Goal: Communication & Community: Ask a question

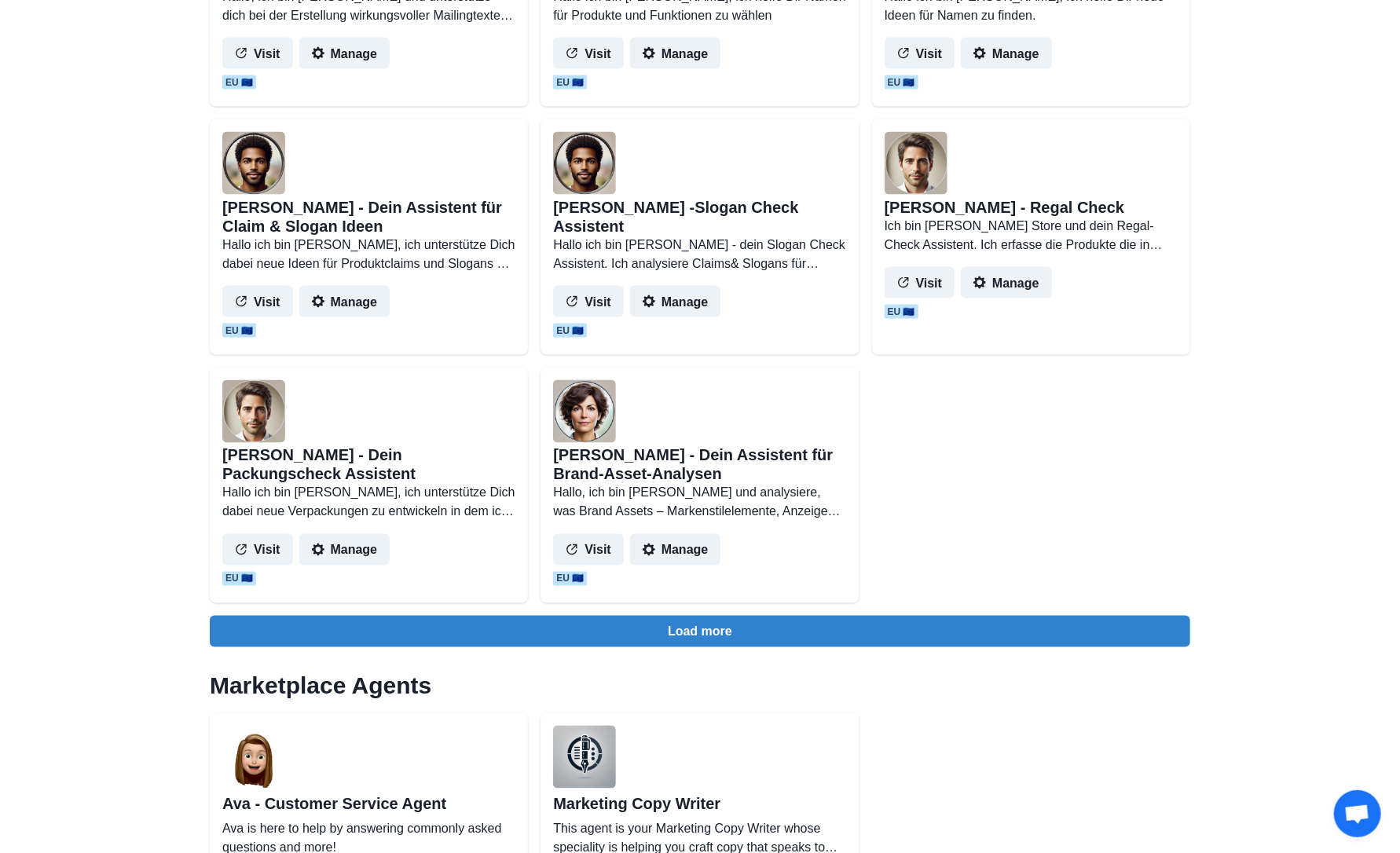
scroll to position [1335, 0]
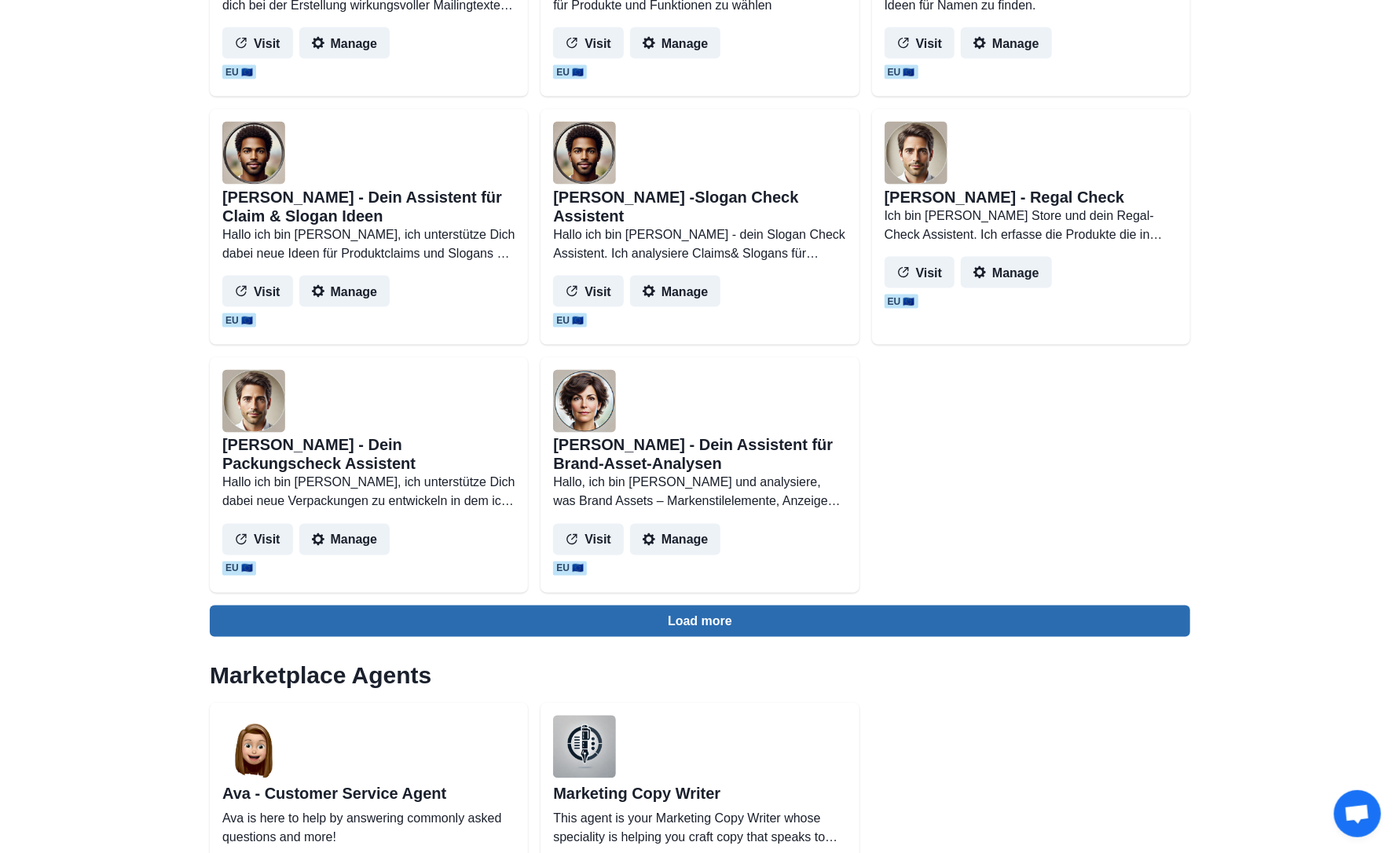
click at [690, 615] on button "Load more" at bounding box center [700, 621] width 981 height 31
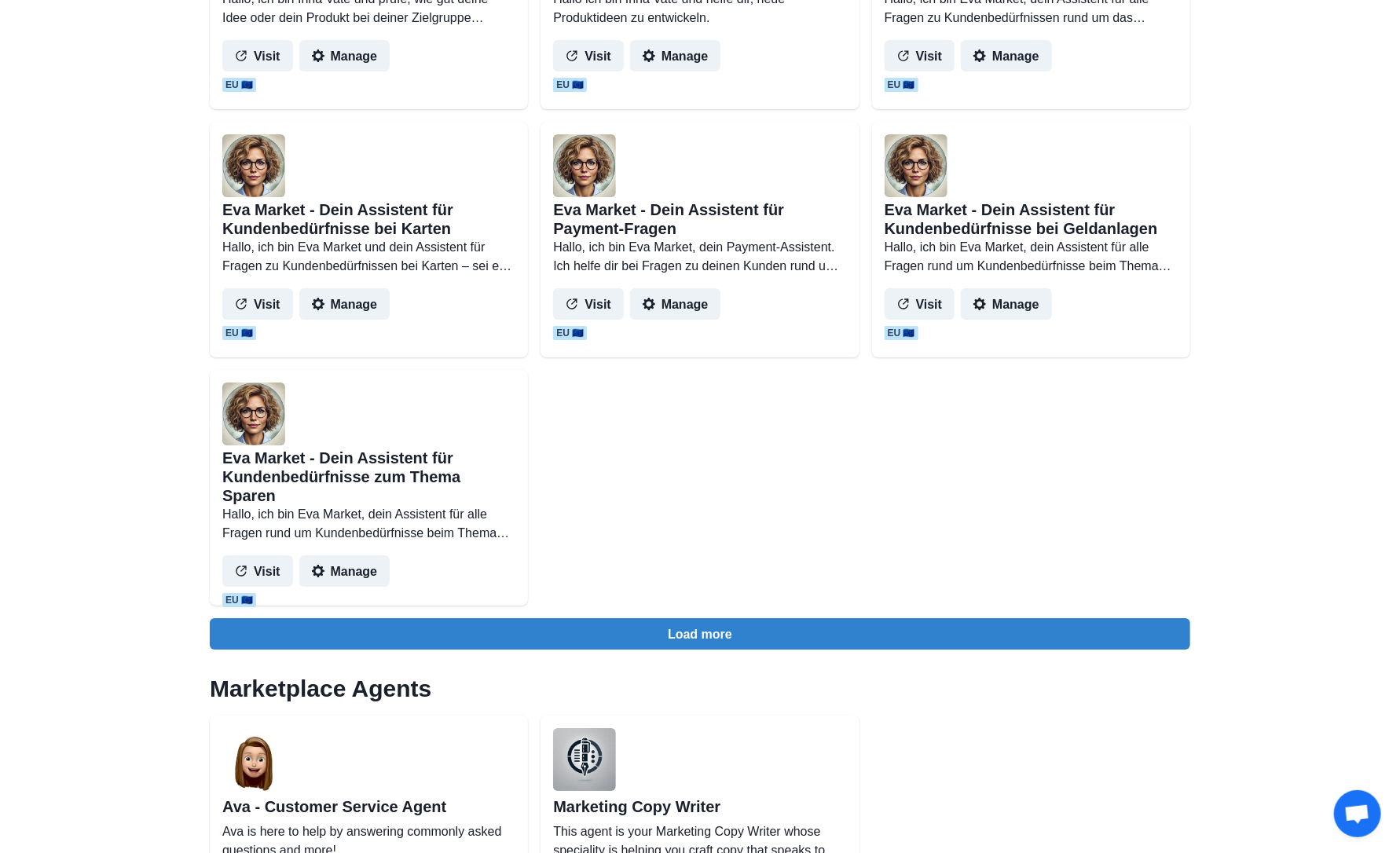
scroll to position [3063, 0]
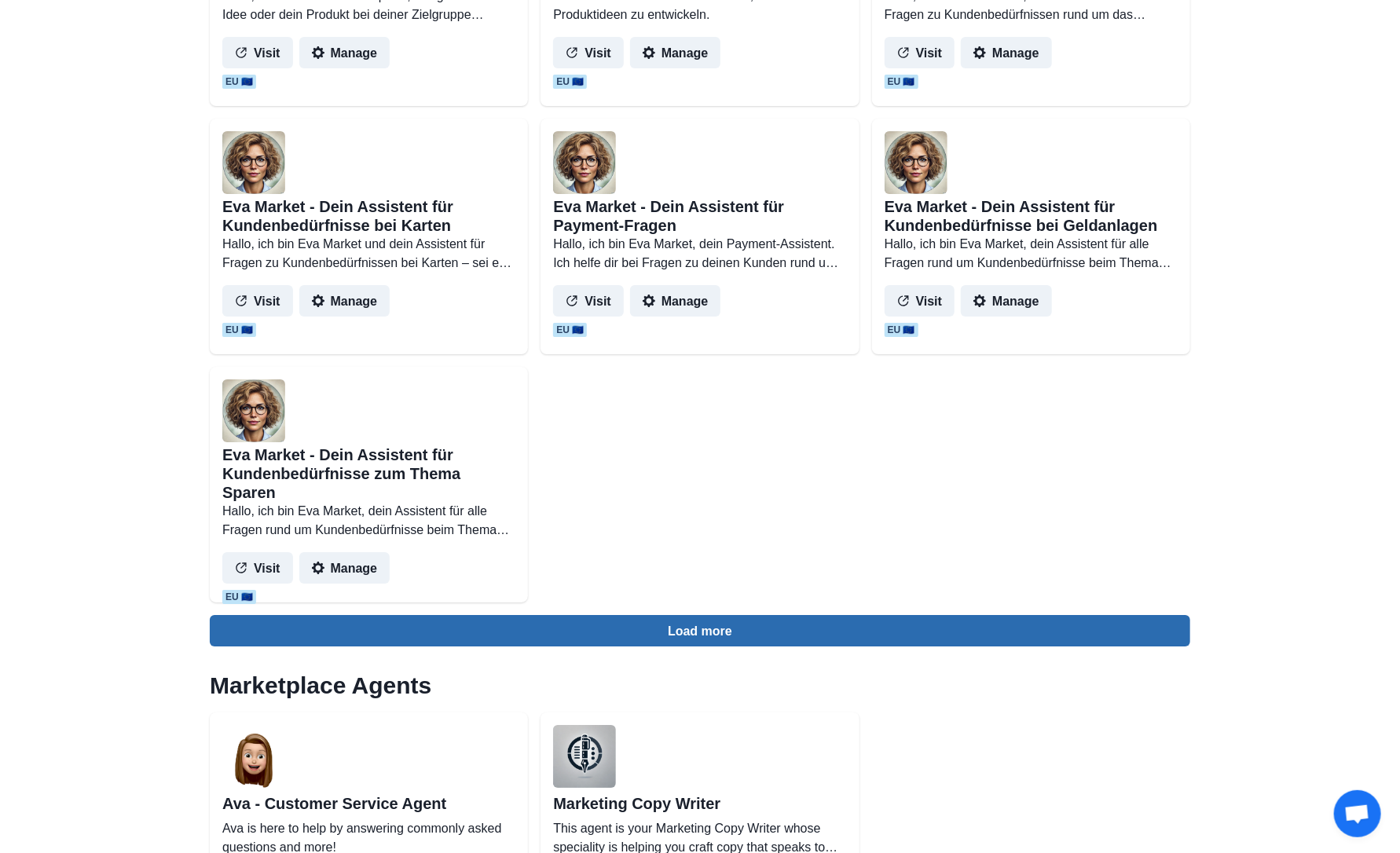
click at [705, 621] on button "Load more" at bounding box center [700, 630] width 981 height 31
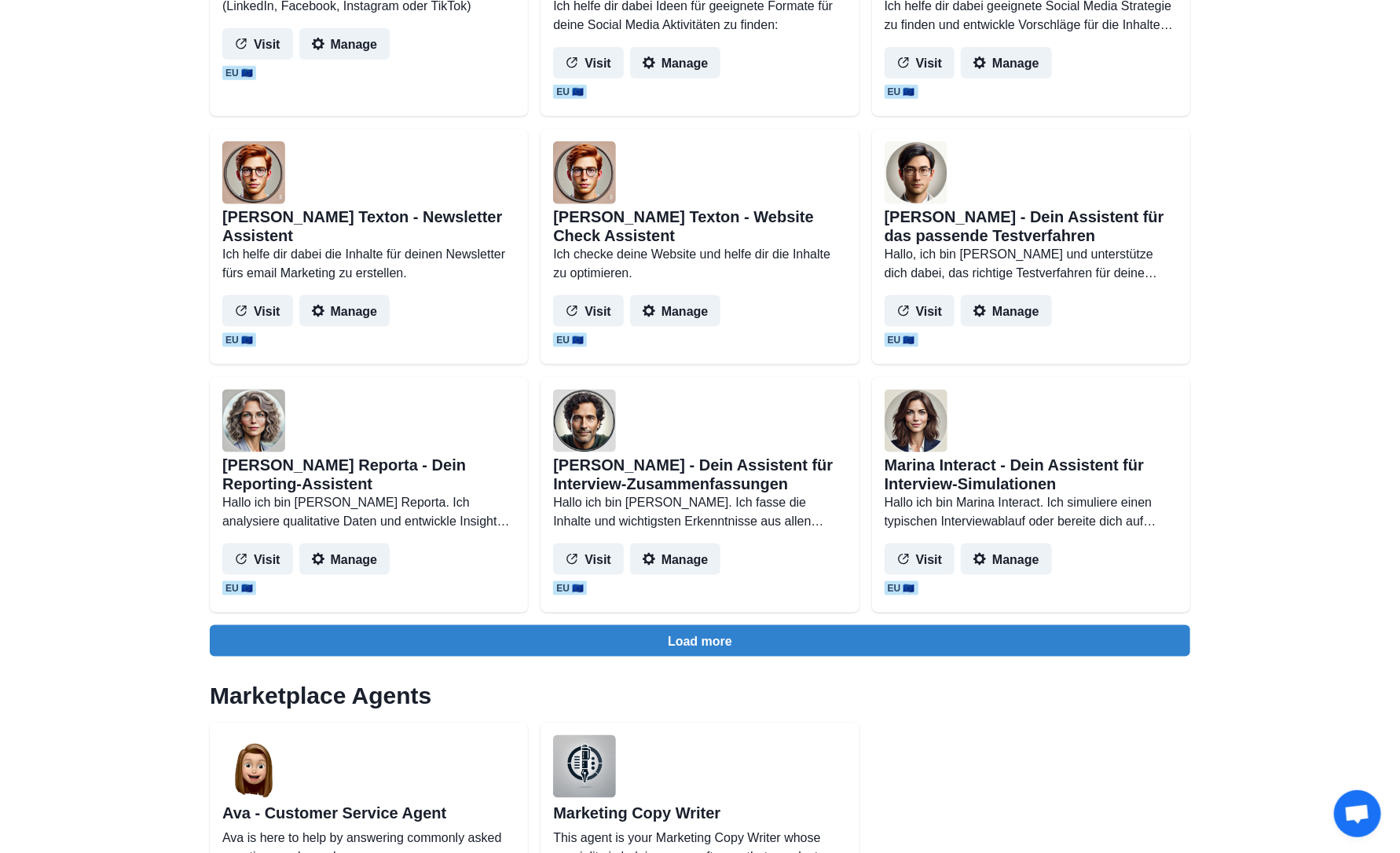
scroll to position [4555, 0]
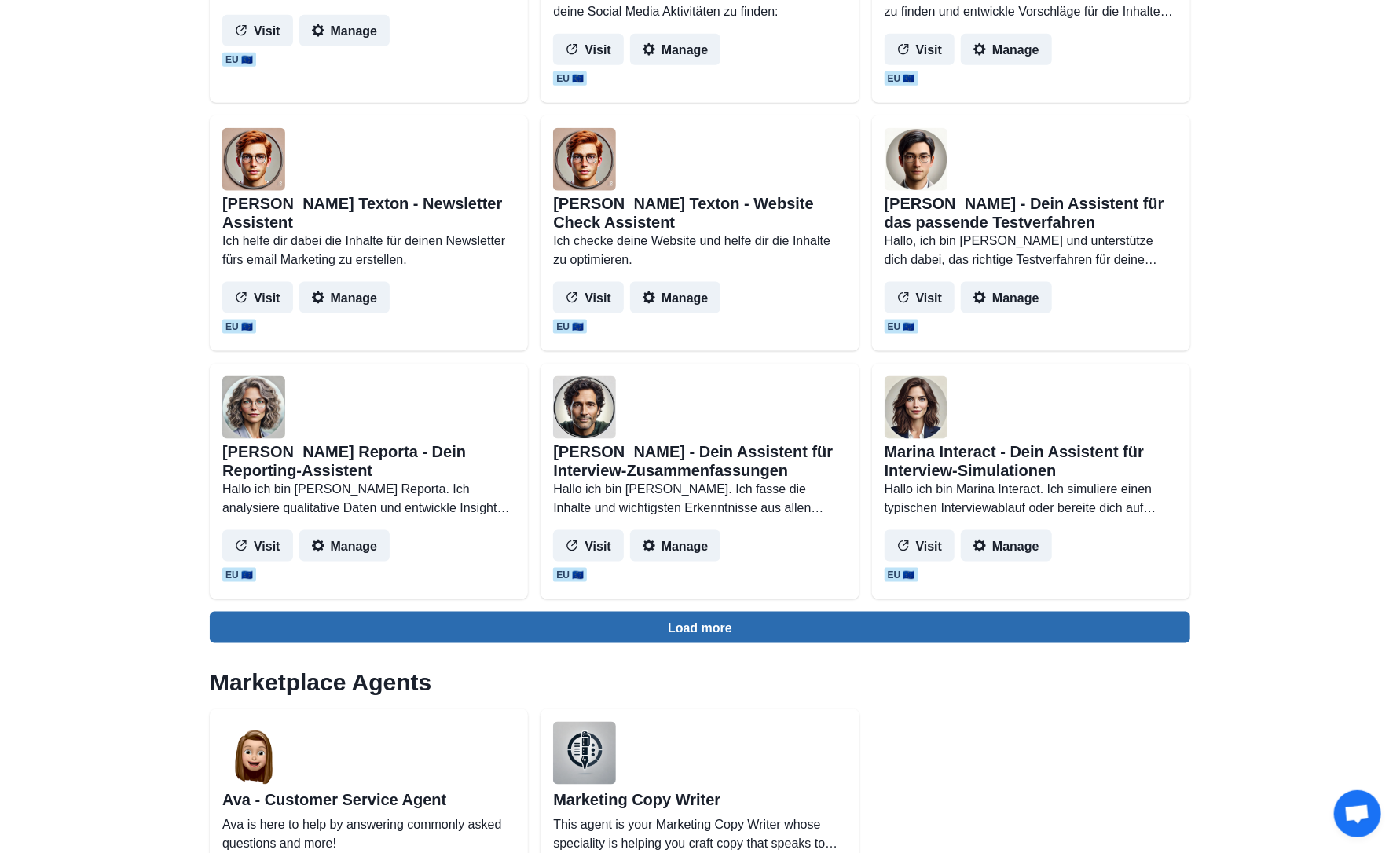
click at [701, 629] on button "Load more" at bounding box center [700, 627] width 981 height 31
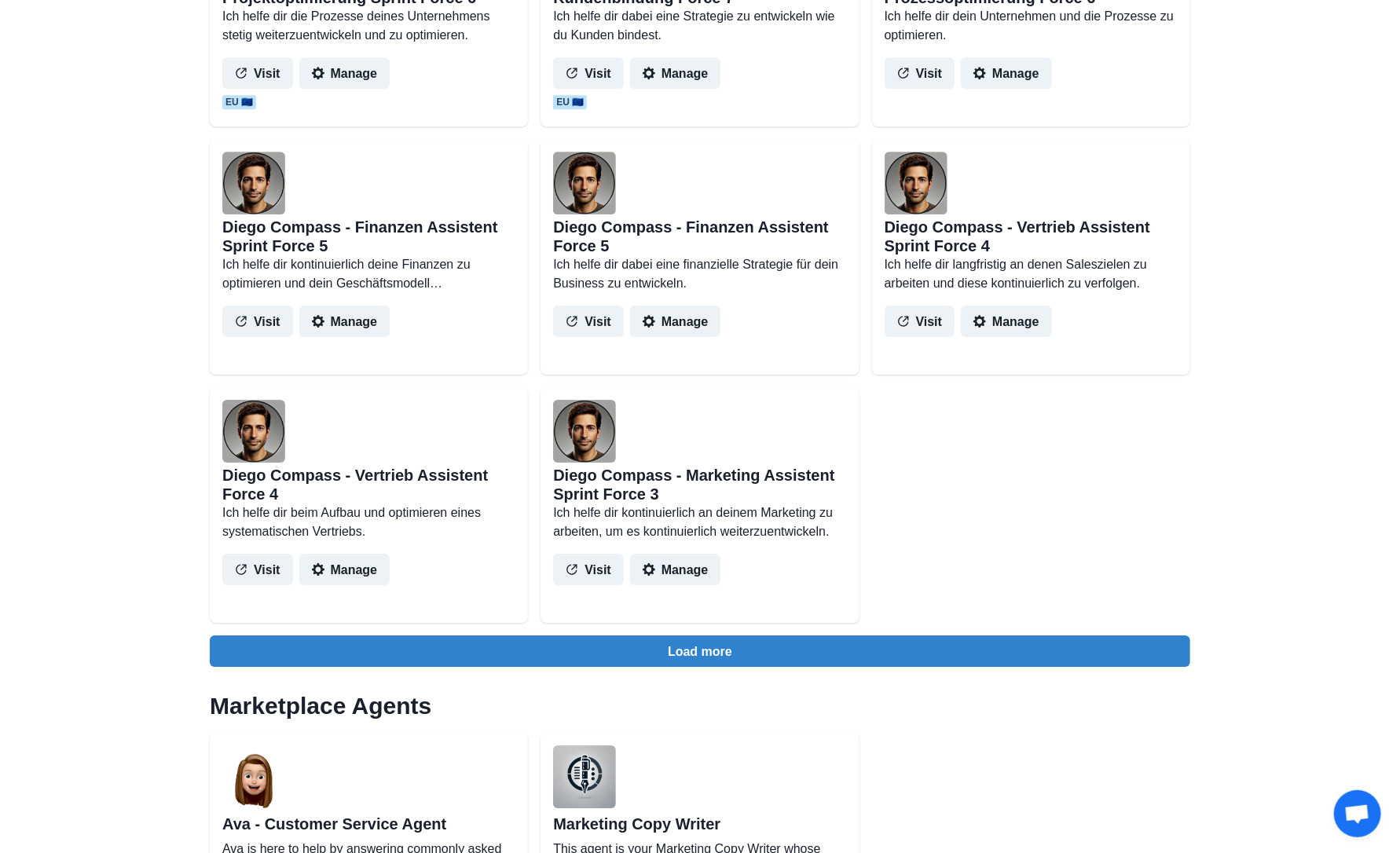
scroll to position [6284, 0]
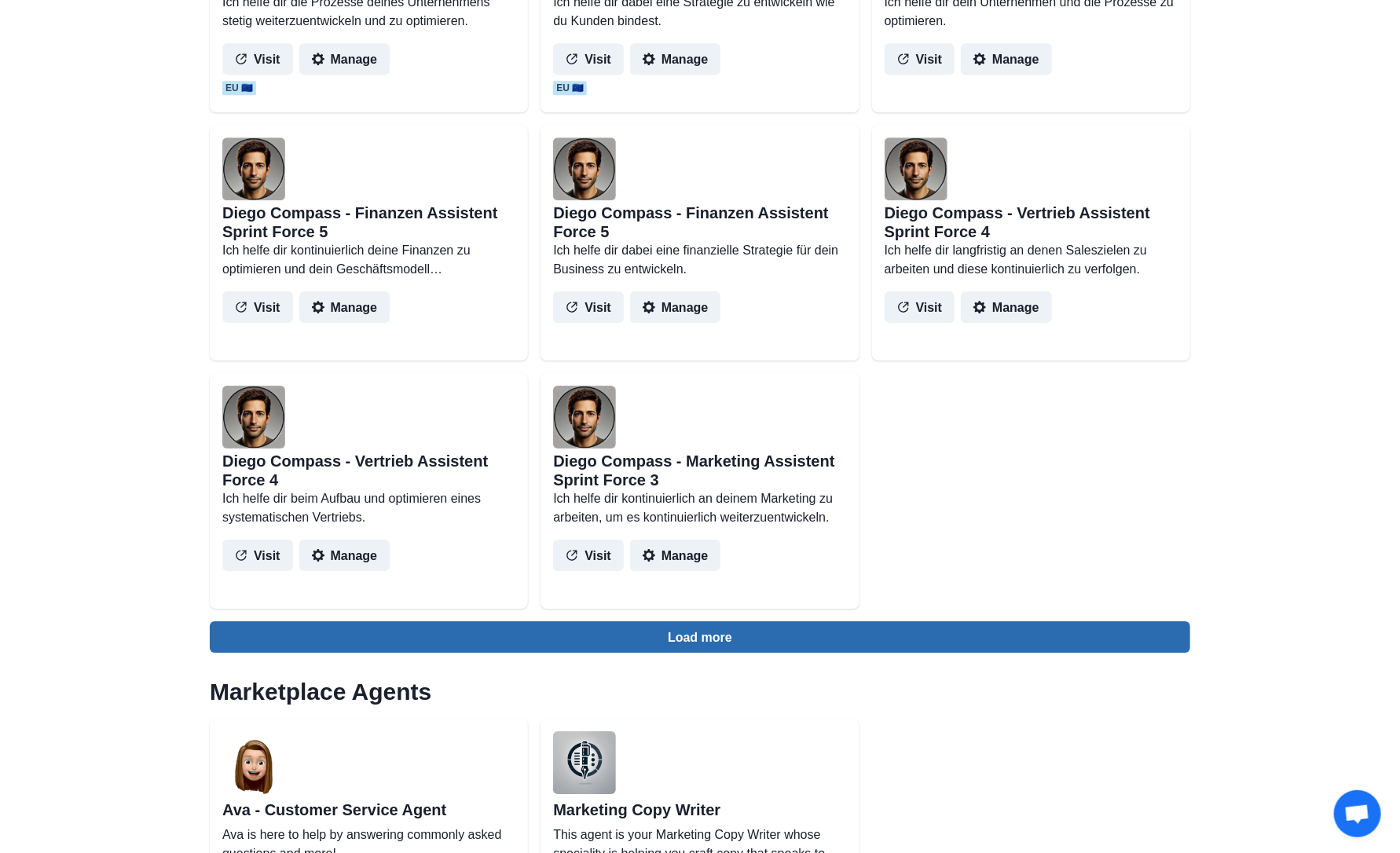
click at [698, 635] on button "Load more" at bounding box center [700, 637] width 981 height 31
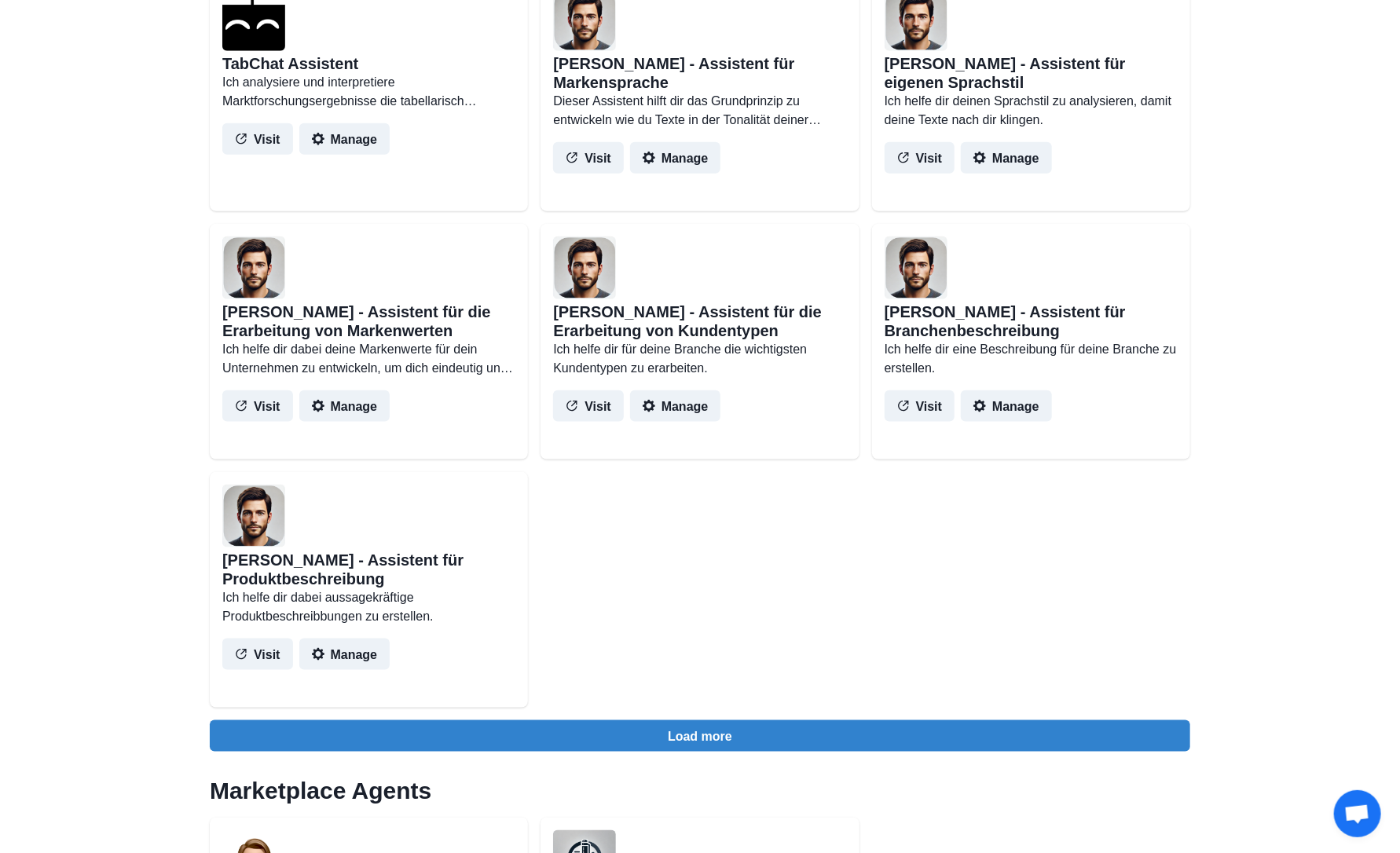
scroll to position [8012, 0]
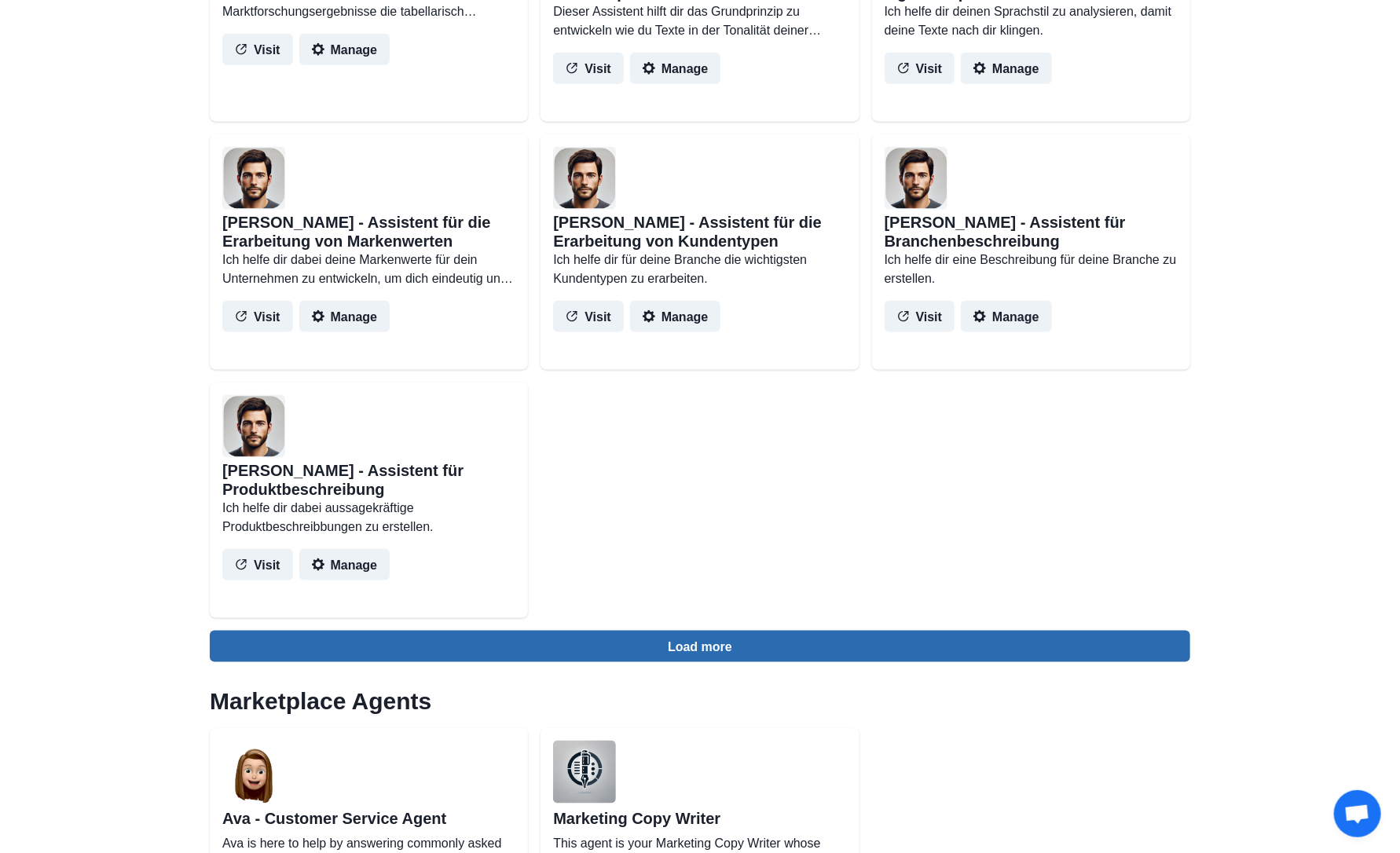
click at [692, 654] on button "Load more" at bounding box center [700, 646] width 981 height 31
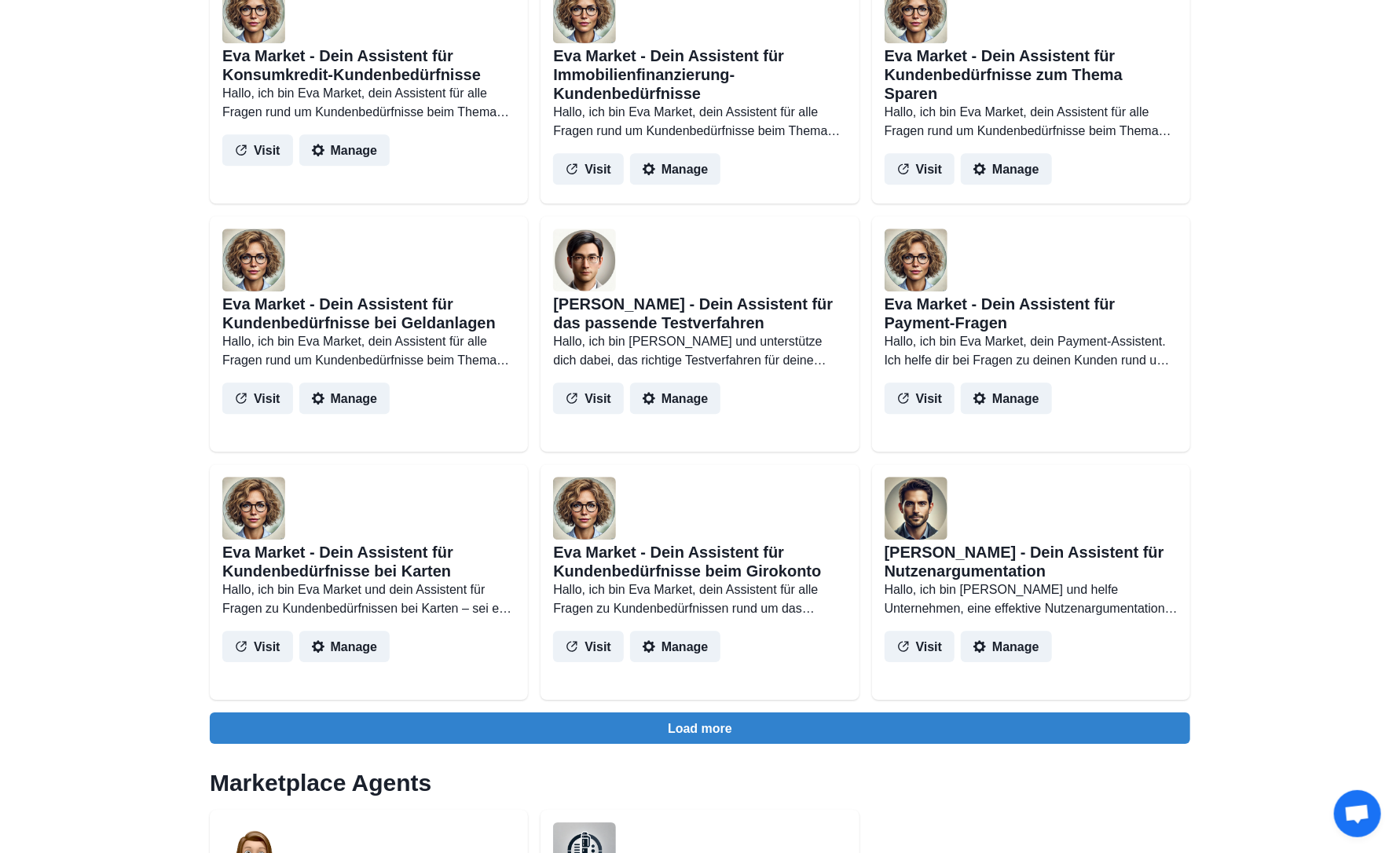
scroll to position [9426, 0]
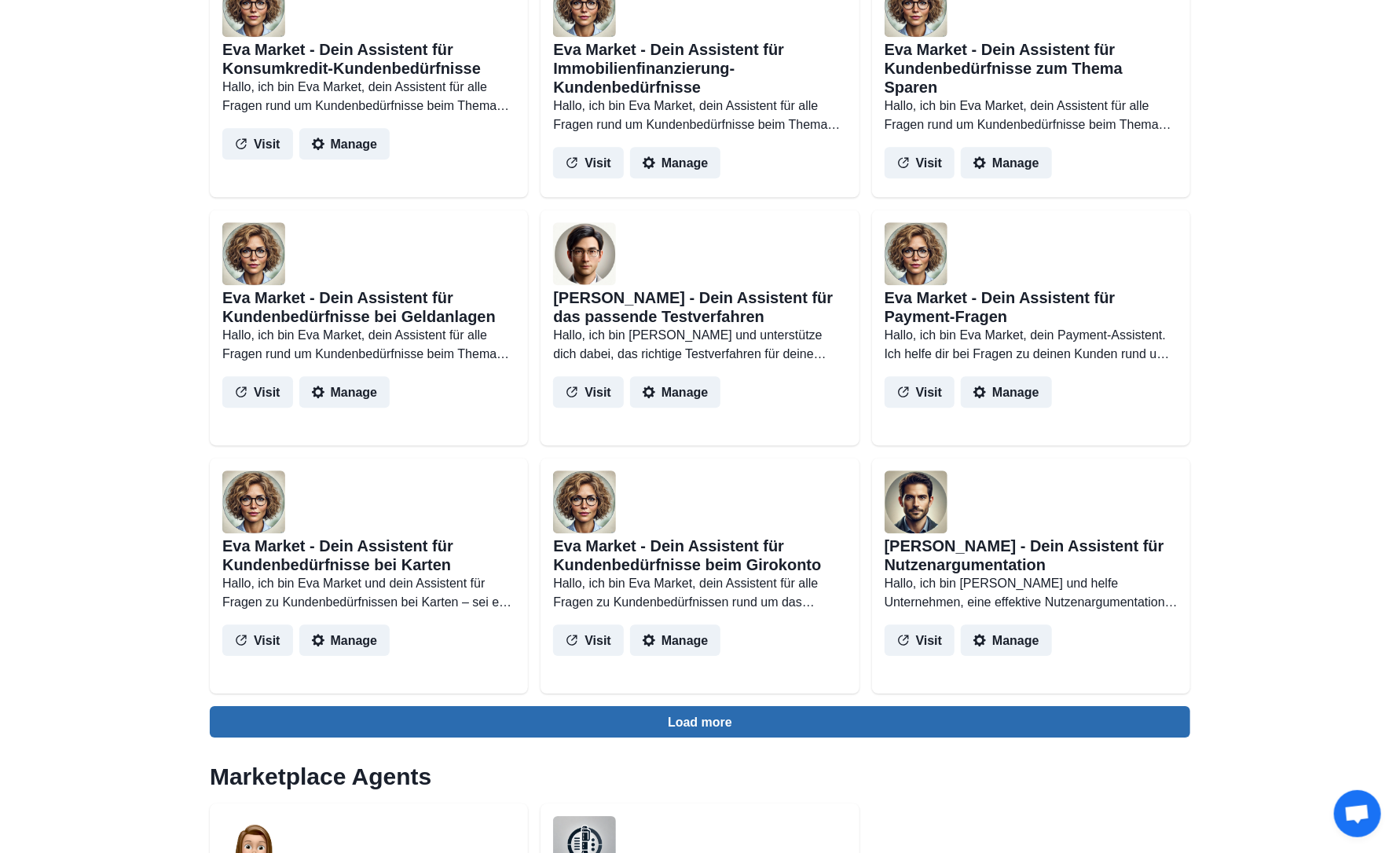
click at [742, 721] on button "Load more" at bounding box center [700, 721] width 981 height 31
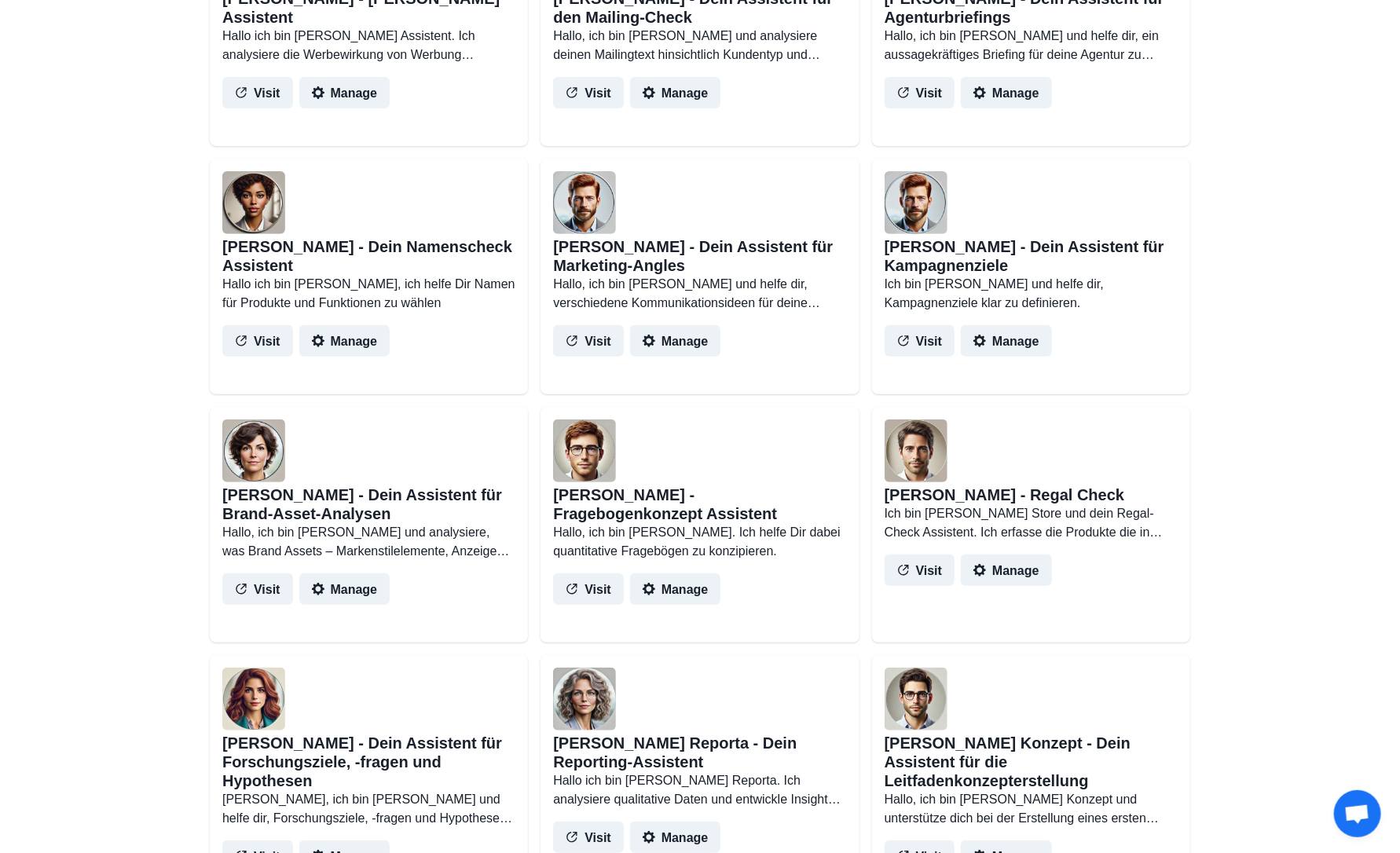
scroll to position [10761, 0]
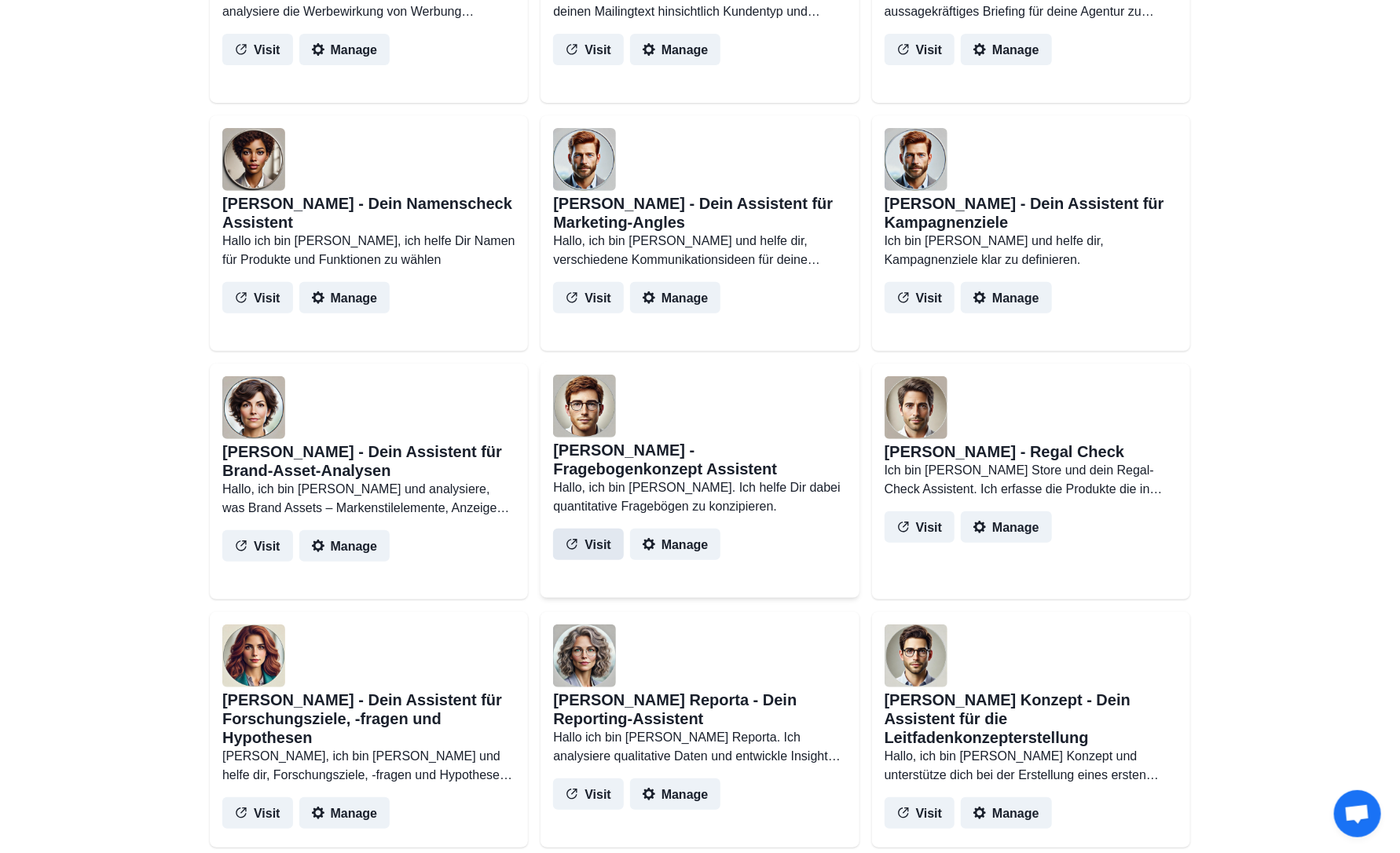
click at [591, 559] on button "Visit" at bounding box center [588, 543] width 71 height 31
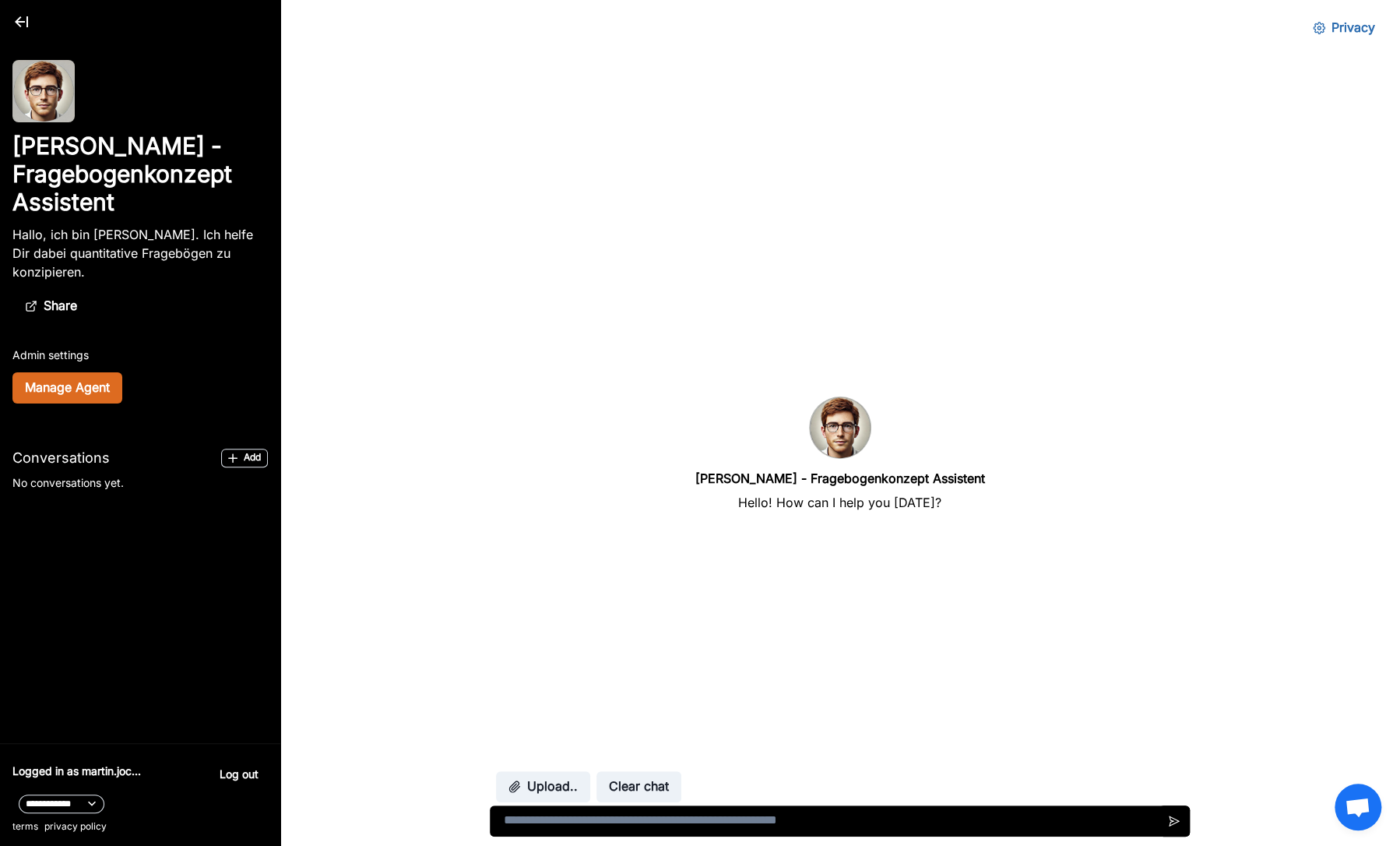
click at [566, 822] on textarea at bounding box center [839, 821] width 700 height 31
type textarea "**********"
click at [1168, 824] on icon "Send message" at bounding box center [1175, 821] width 13 height 13
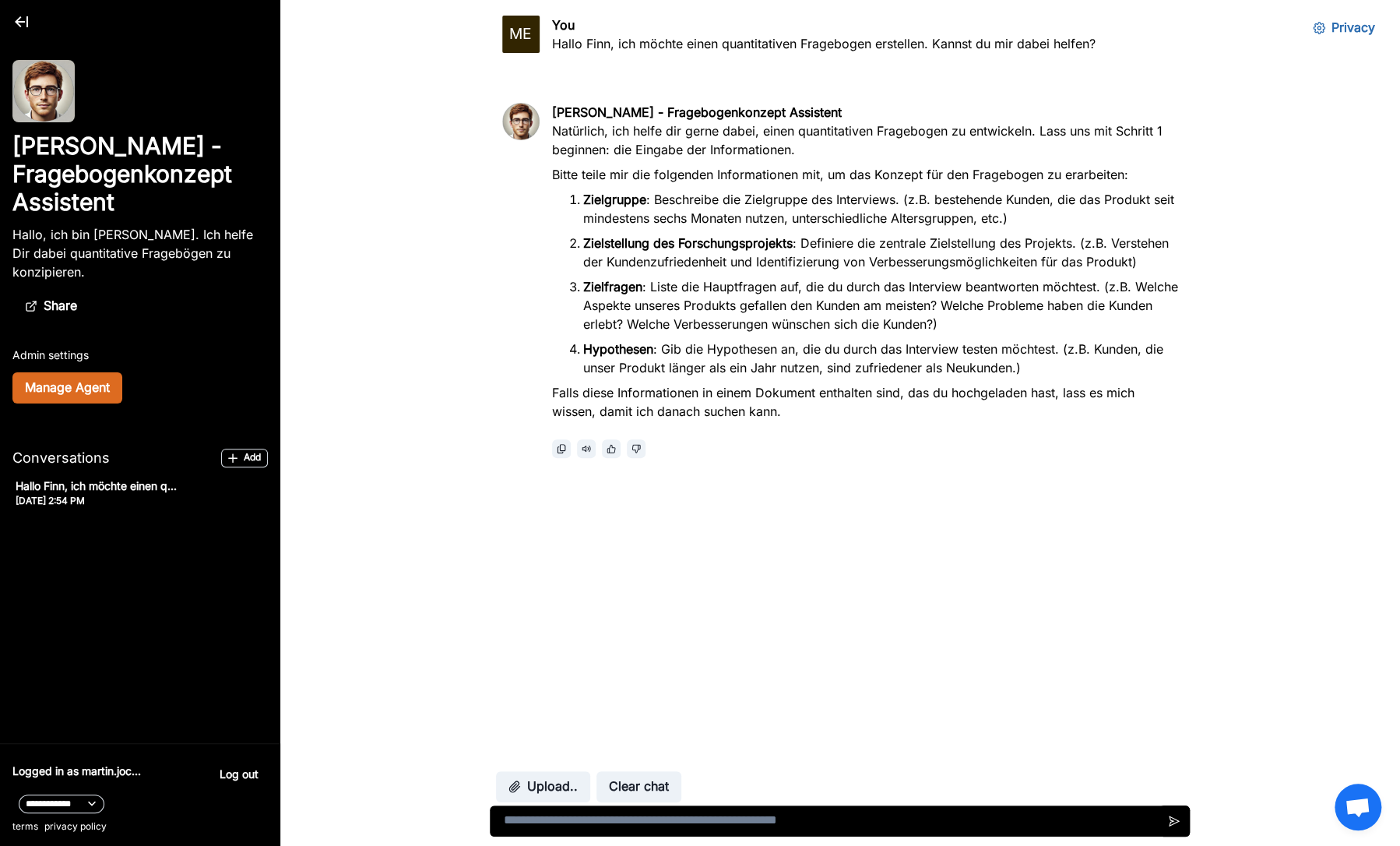
click at [611, 824] on textarea at bounding box center [839, 821] width 700 height 31
type textarea "**********"
click at [547, 780] on button "Upload.." at bounding box center [543, 787] width 94 height 31
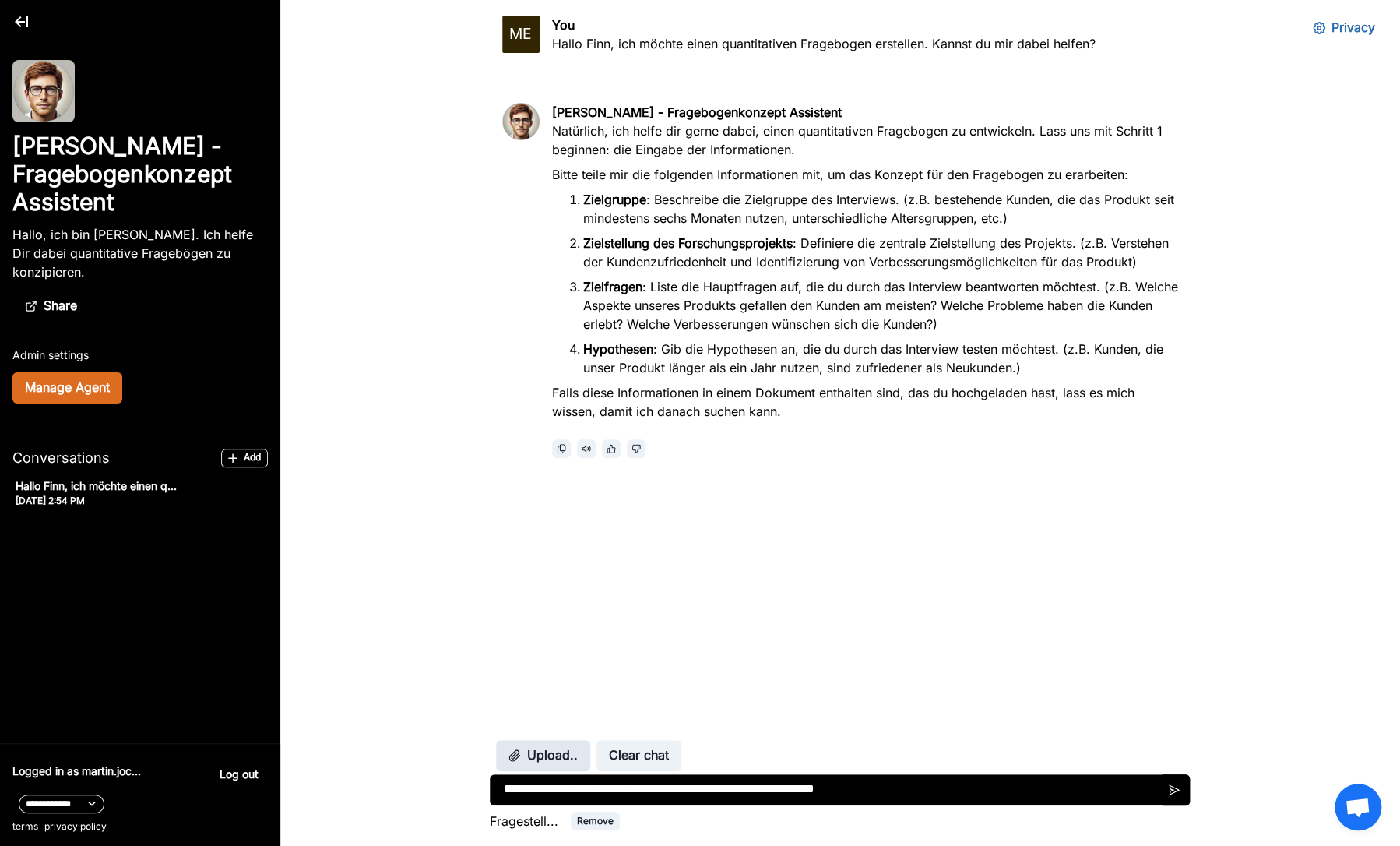
click at [556, 756] on button "Upload.." at bounding box center [543, 755] width 94 height 31
click at [1165, 784] on button "Send message" at bounding box center [1174, 789] width 31 height 31
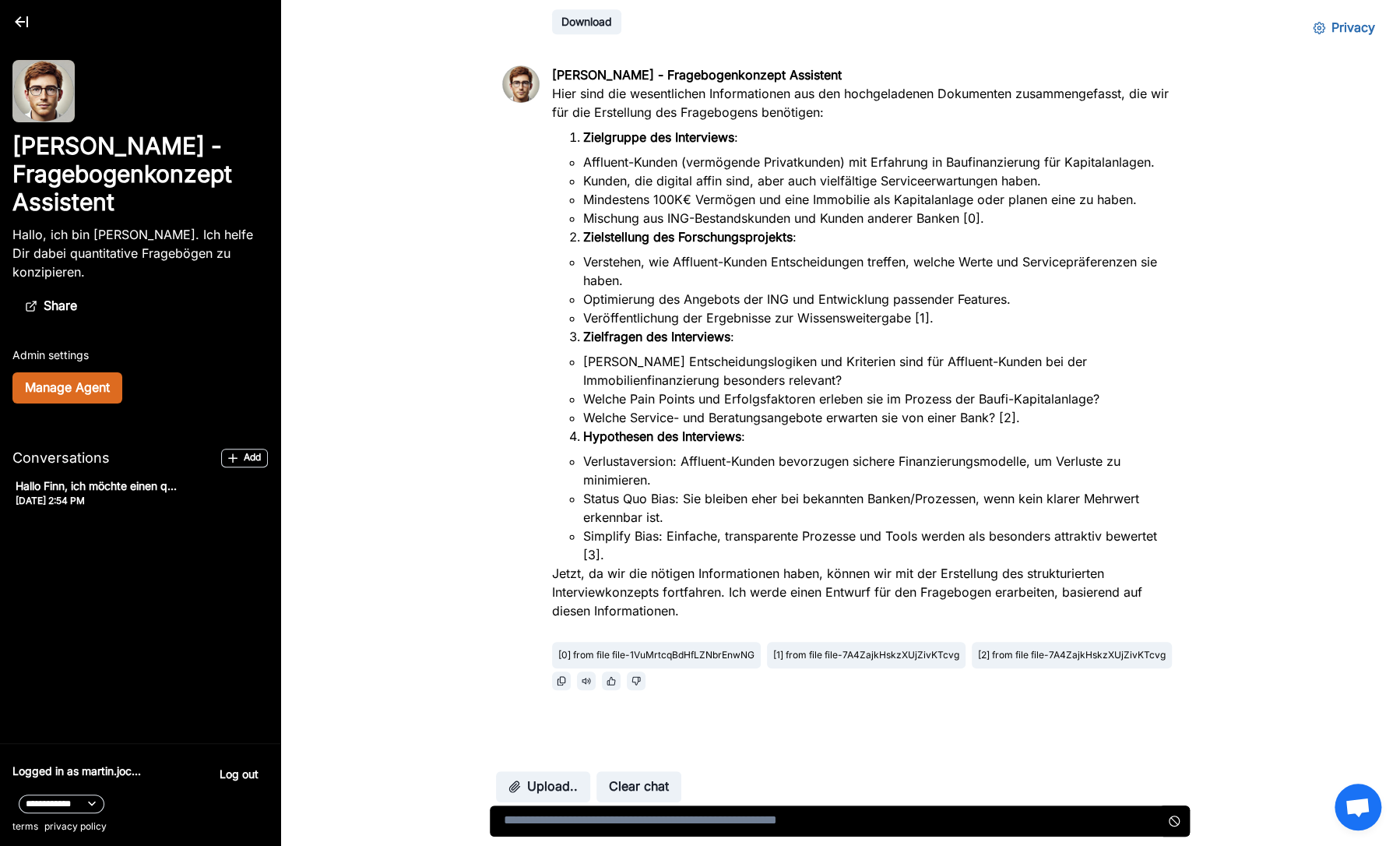
scroll to position [579, 0]
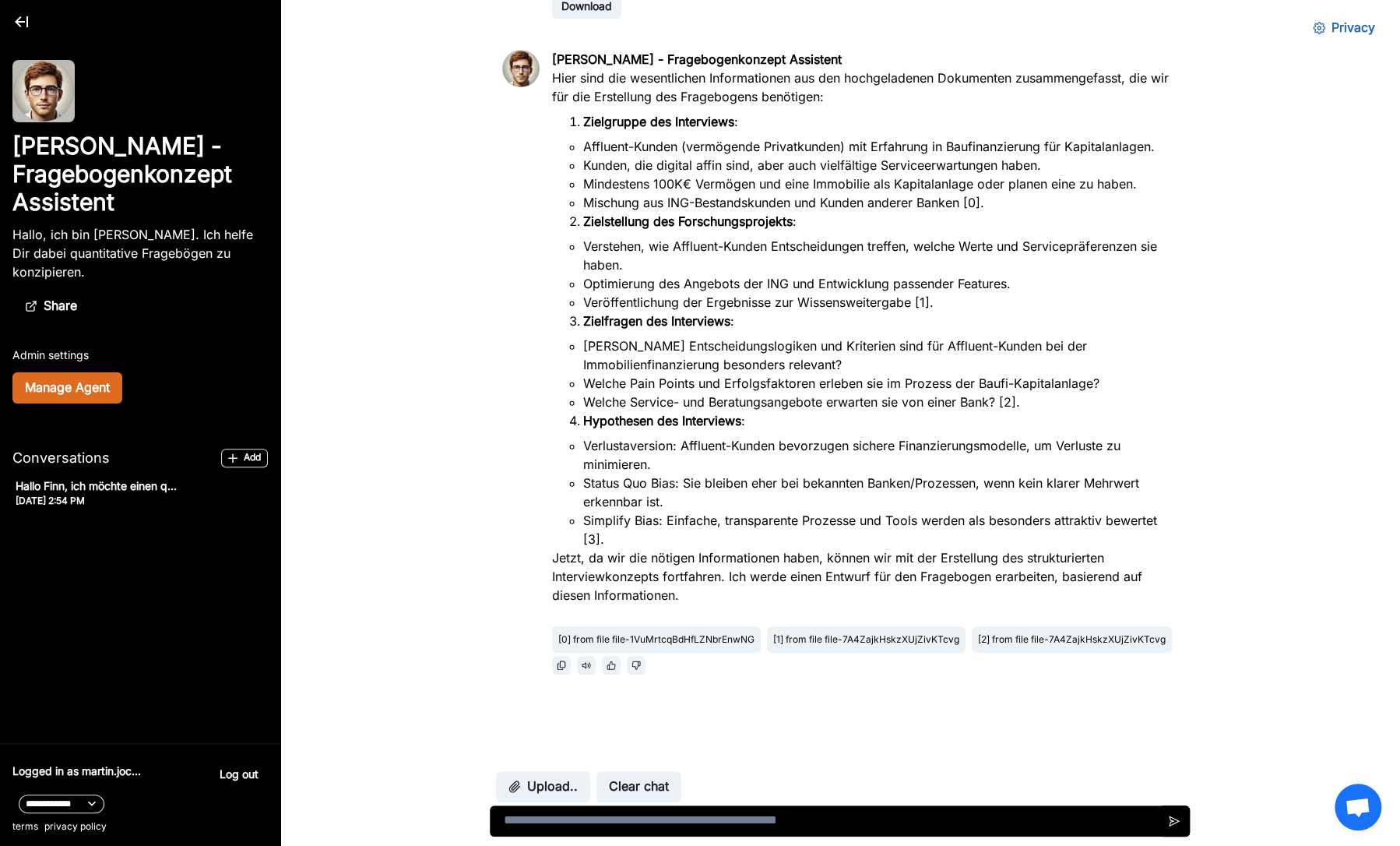
click at [763, 827] on textarea at bounding box center [839, 821] width 700 height 31
type textarea "**********"
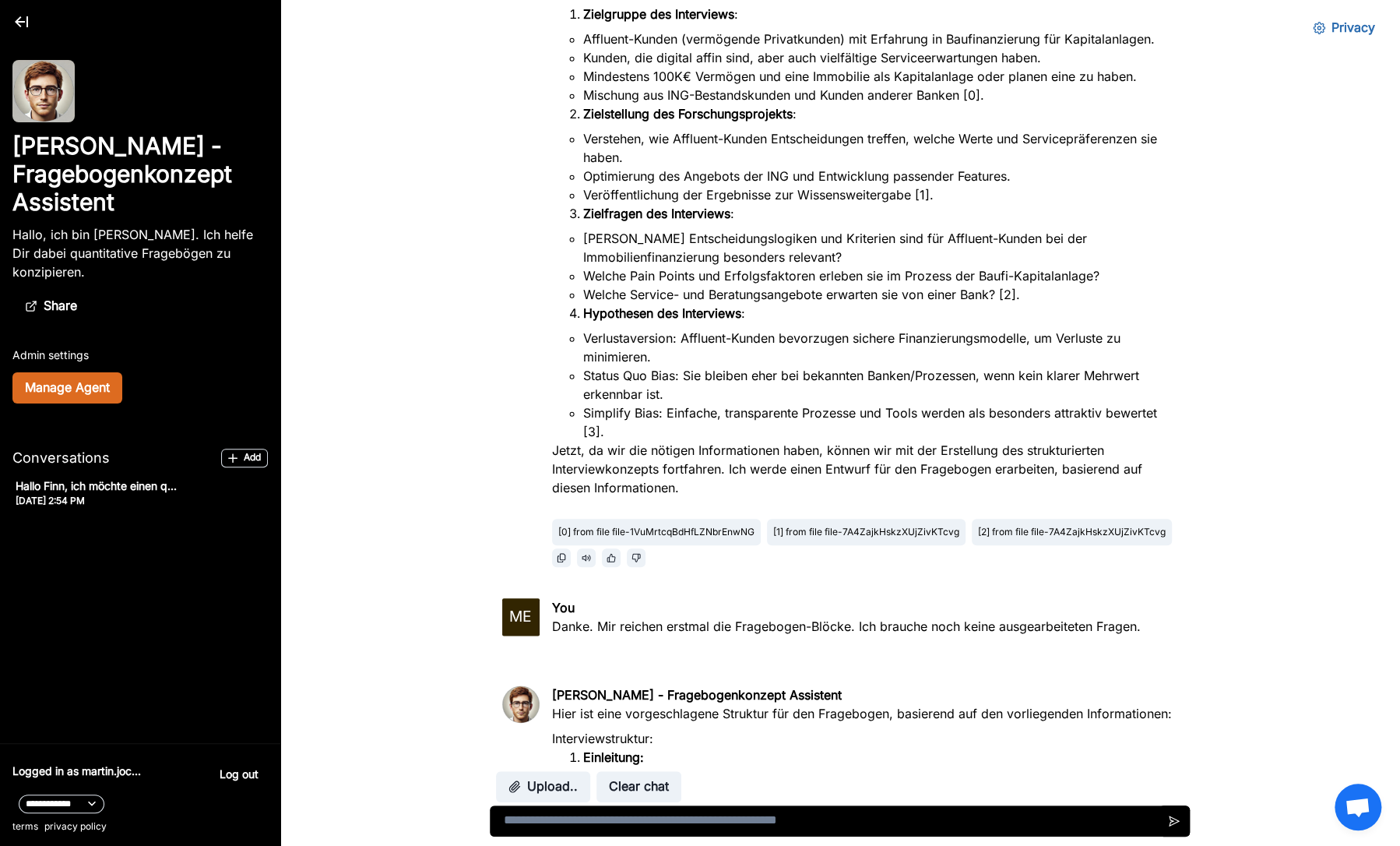
scroll to position [682, 0]
